Goal: Task Accomplishment & Management: Use online tool/utility

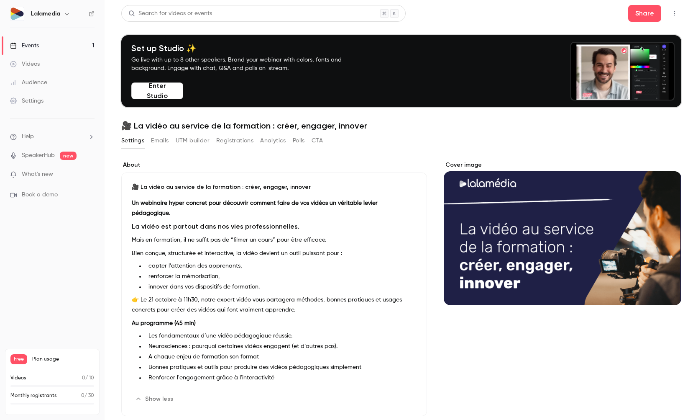
click at [54, 12] on h6 "Lalamedia" at bounding box center [45, 14] width 29 height 8
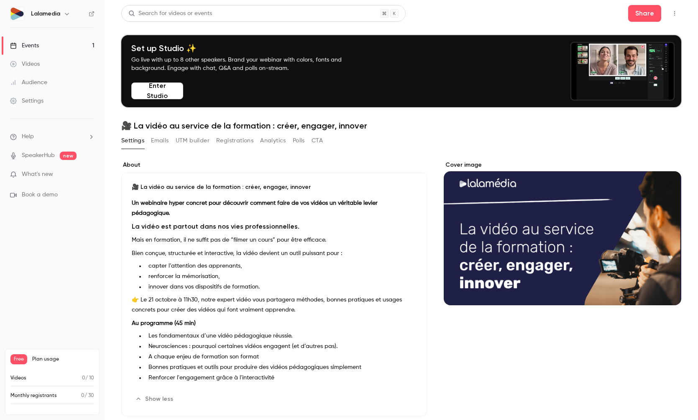
click at [67, 13] on icon "button" at bounding box center [67, 13] width 7 height 7
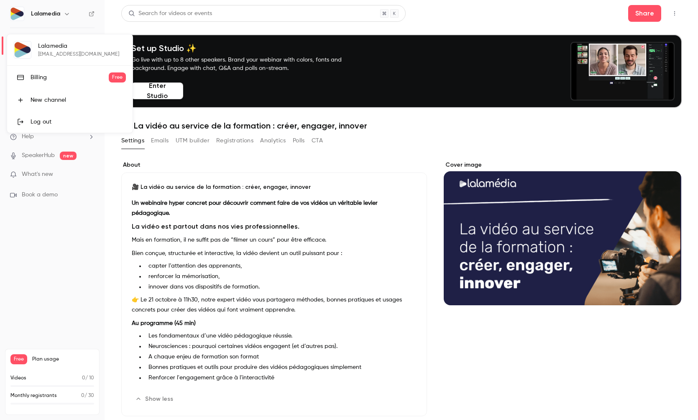
click at [45, 120] on div "Log out" at bounding box center [78, 122] width 95 height 8
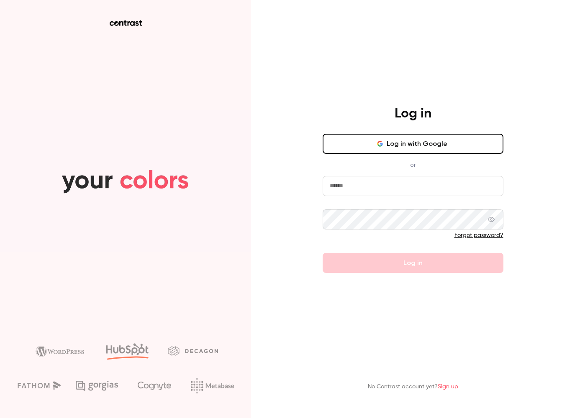
type input "**********"
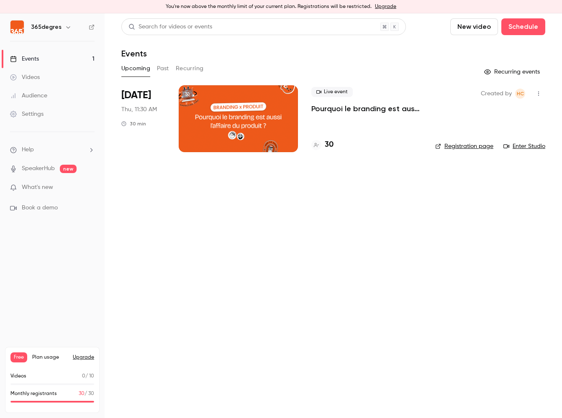
click at [232, 119] on div at bounding box center [238, 118] width 119 height 67
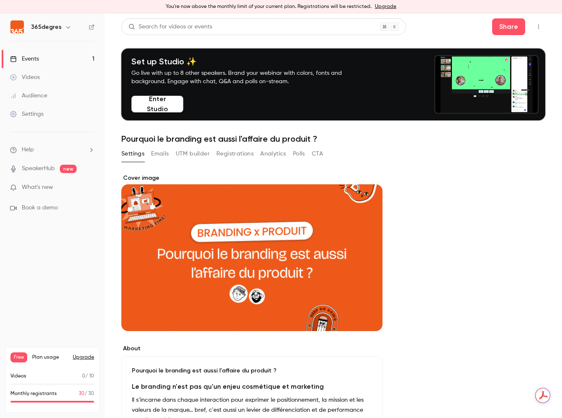
click at [158, 105] on button "Enter Studio" at bounding box center [157, 104] width 52 height 17
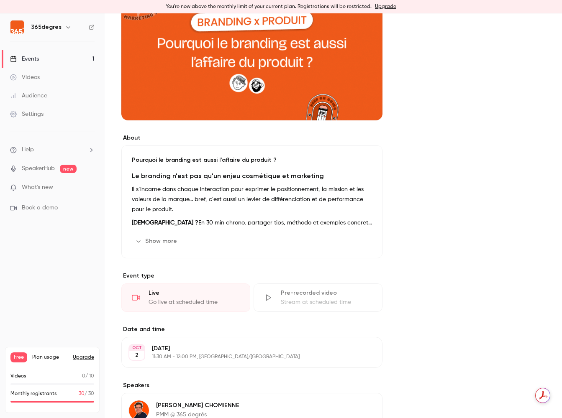
scroll to position [218, 0]
